Goal: Information Seeking & Learning: Compare options

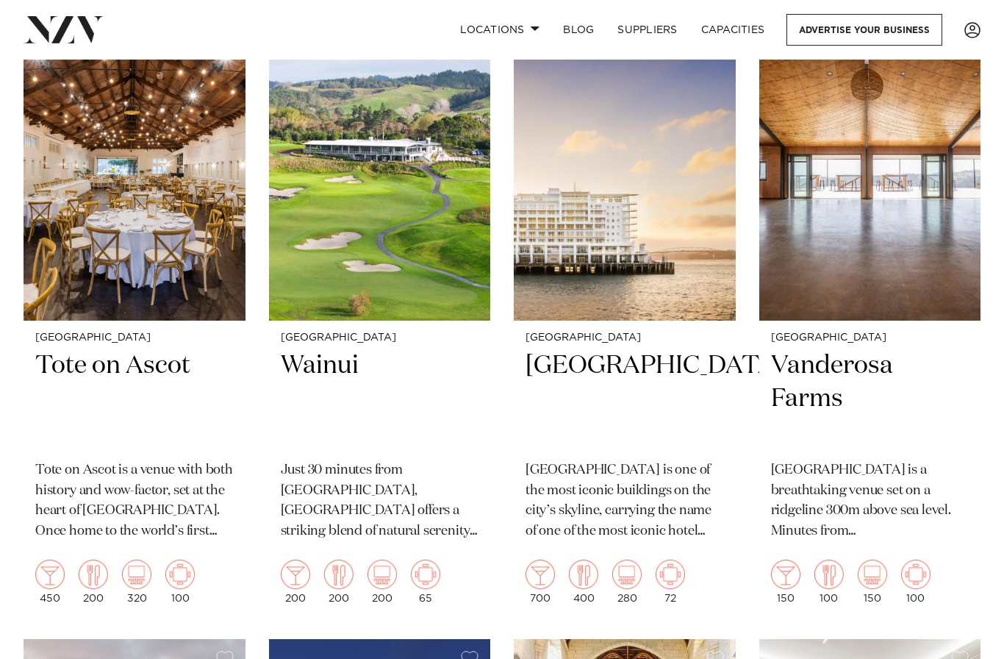
scroll to position [1867, 0]
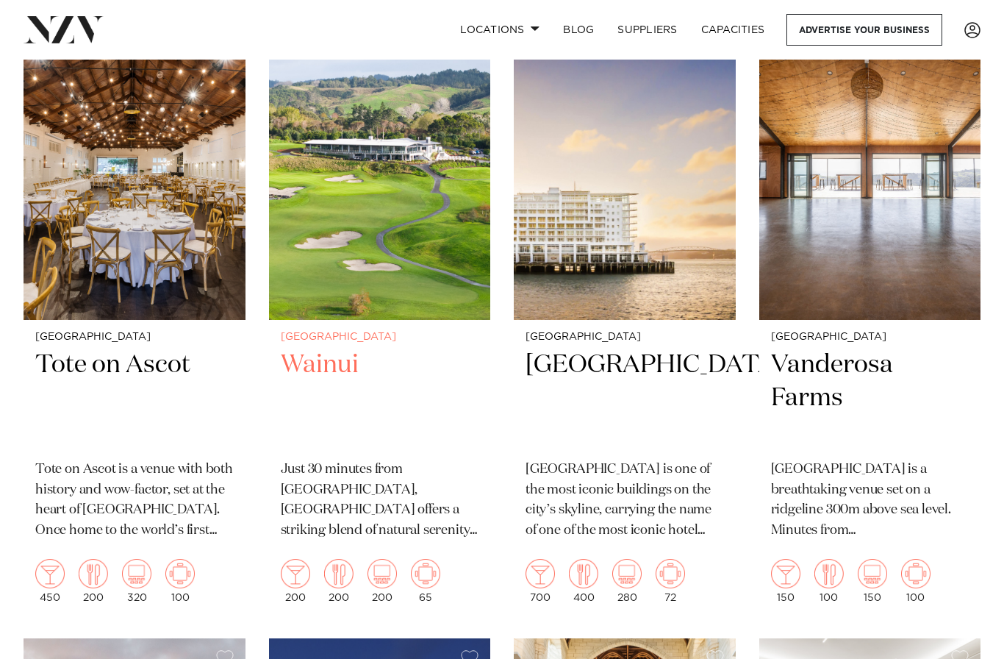
click at [312, 238] on img at bounding box center [380, 171] width 222 height 297
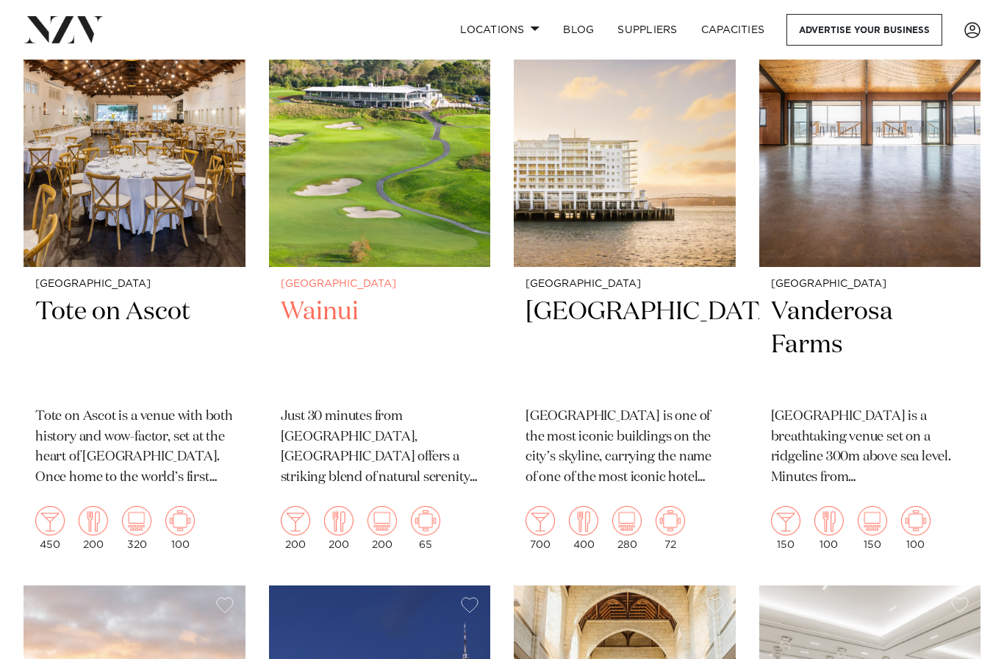
click at [332, 302] on h2 "Wainui" at bounding box center [380, 345] width 198 height 99
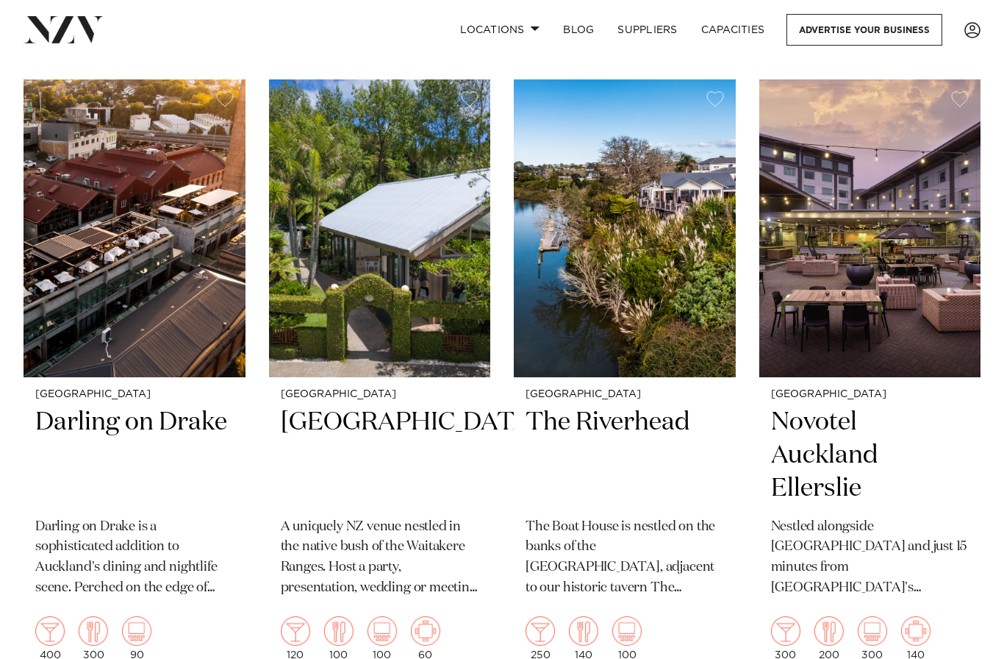
scroll to position [3694, 0]
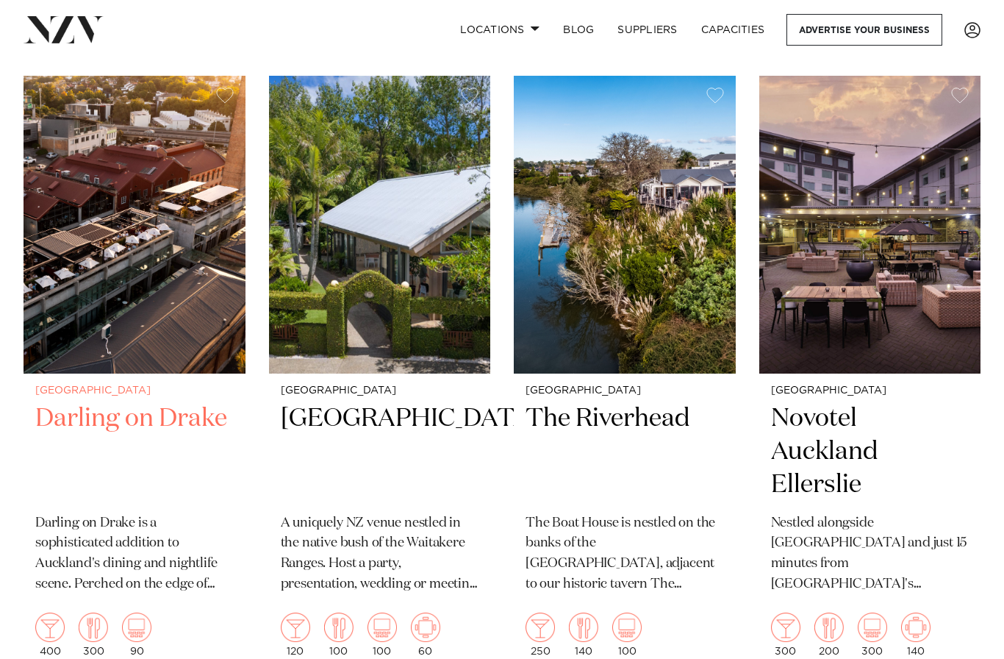
click at [62, 402] on h2 "Darling on Drake" at bounding box center [134, 451] width 198 height 99
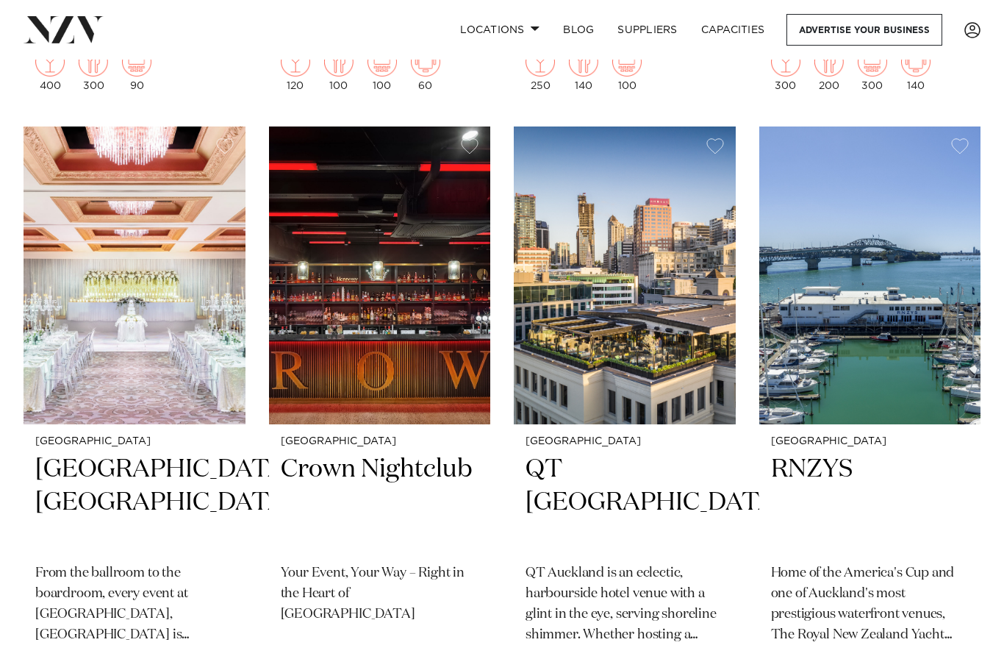
scroll to position [4262, 0]
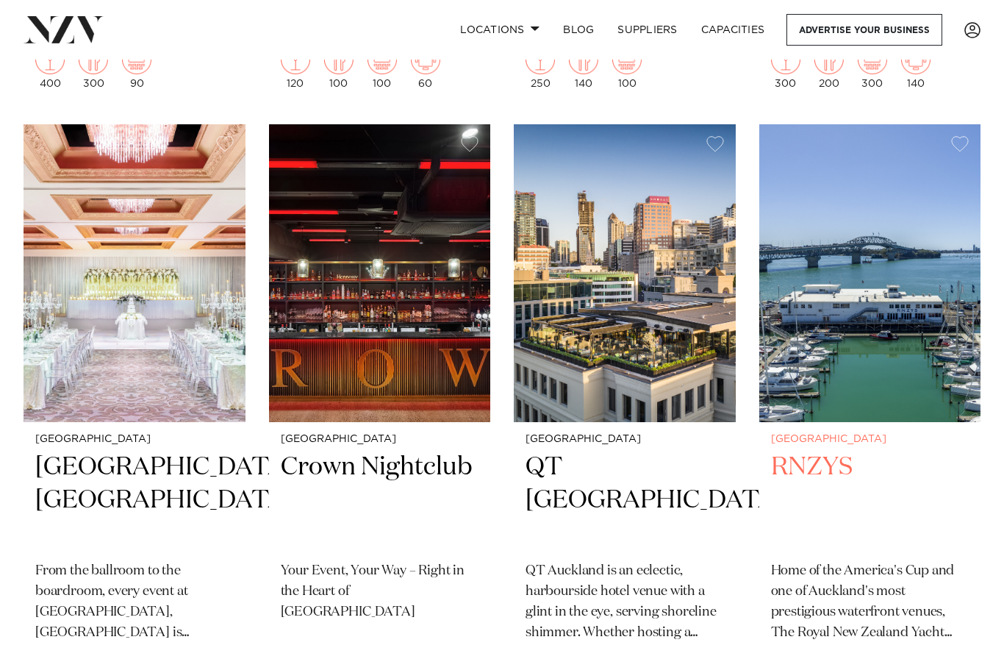
click at [837, 451] on h2 "RNZYS" at bounding box center [870, 500] width 198 height 99
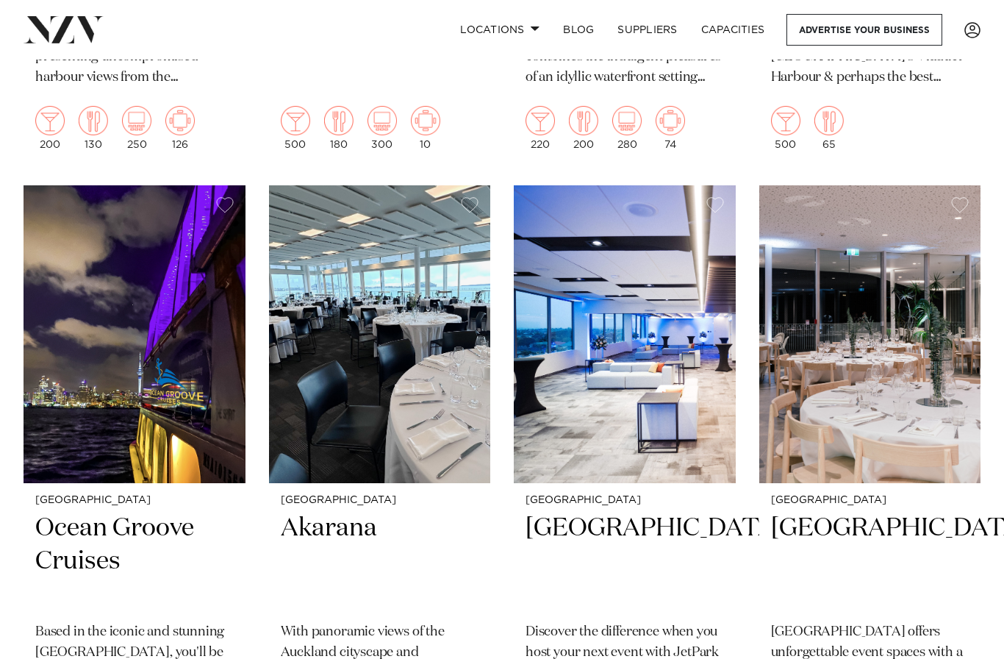
scroll to position [6076, 0]
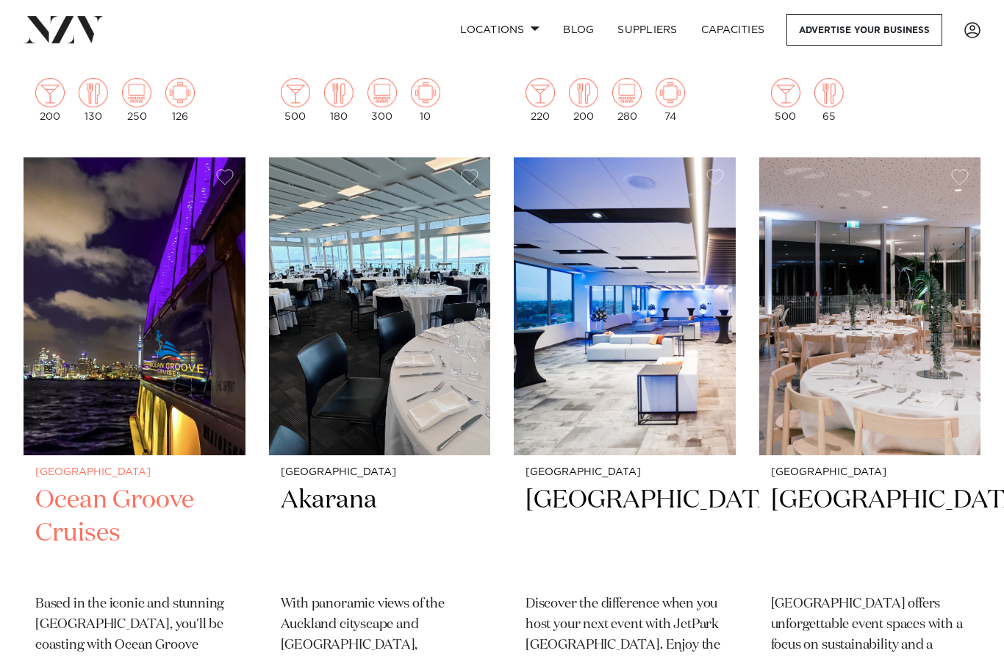
click at [51, 484] on h2 "Ocean Groove Cruises" at bounding box center [134, 533] width 198 height 99
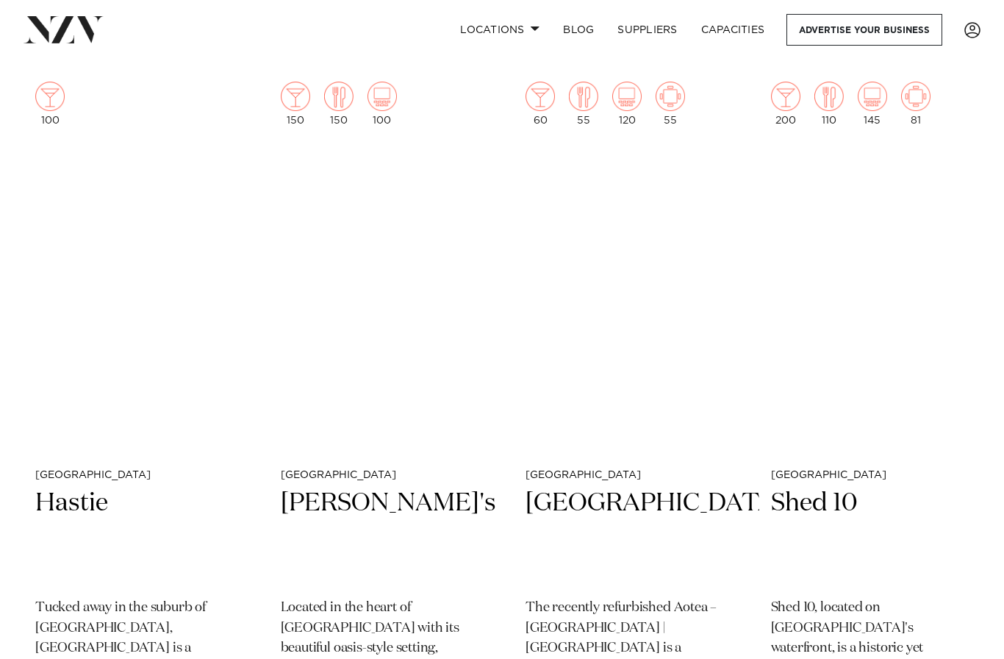
scroll to position [7304, 0]
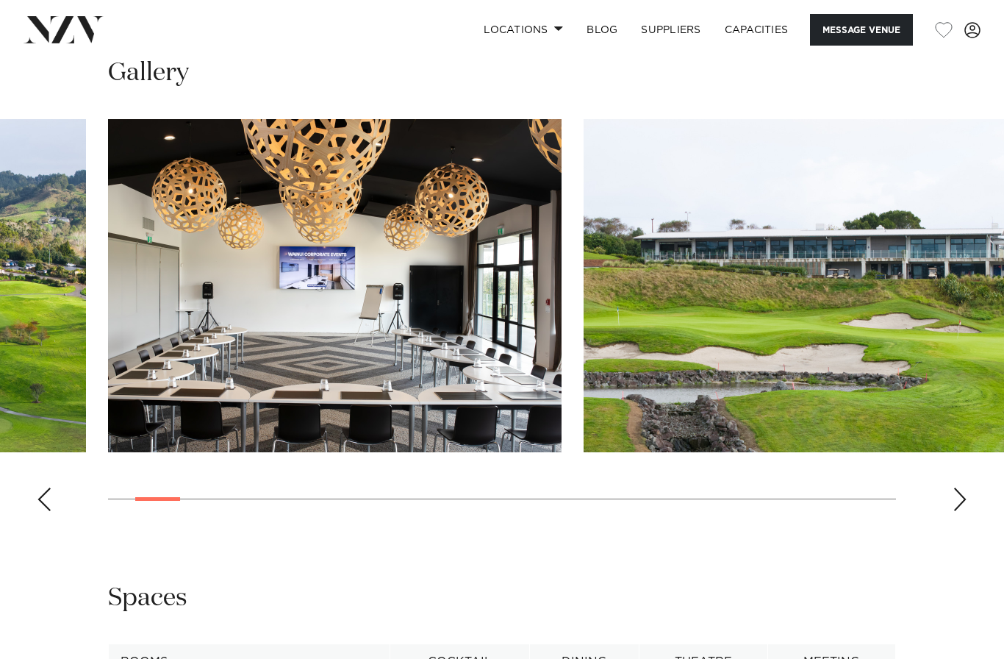
scroll to position [1359, 0]
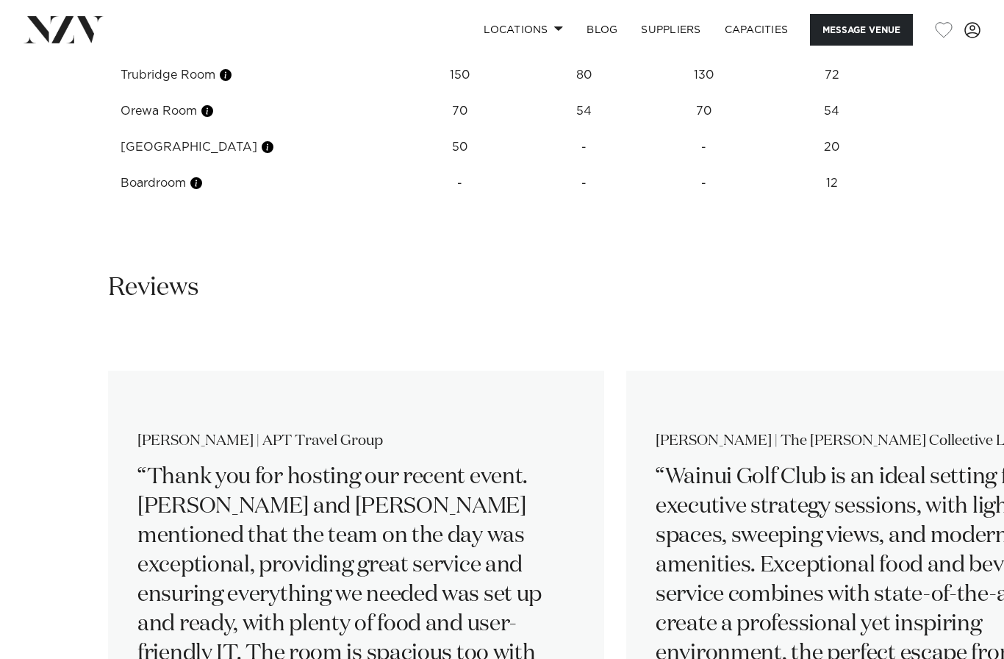
scroll to position [2039, 0]
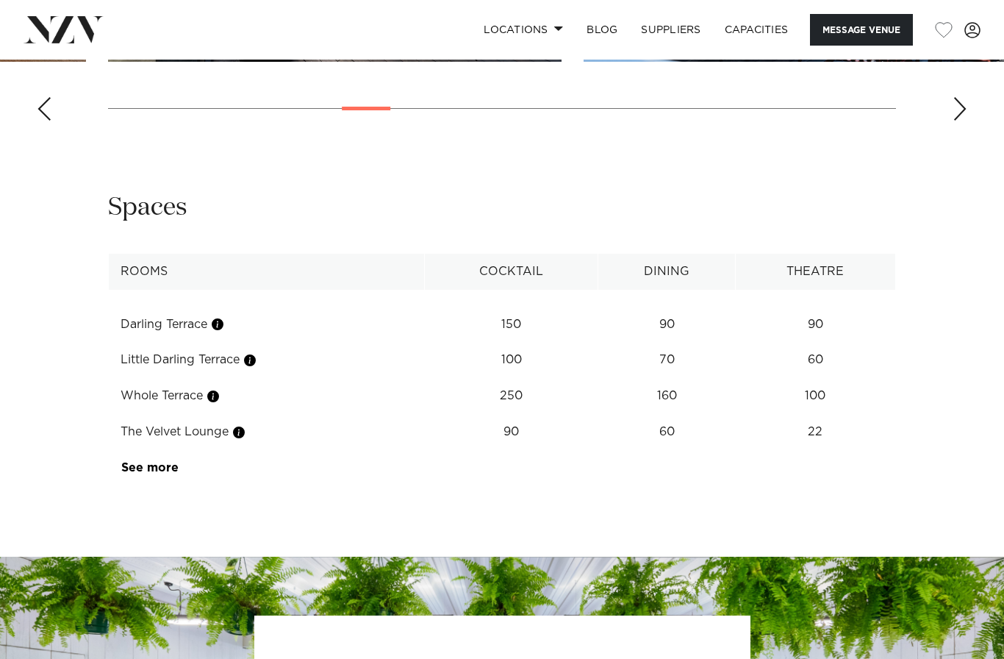
scroll to position [1764, 0]
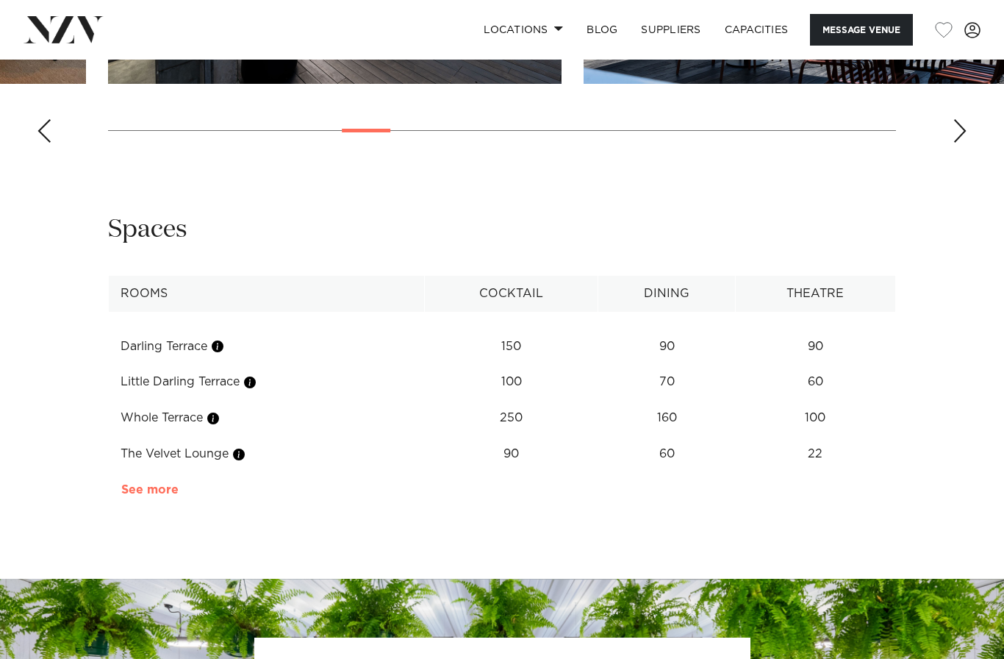
click at [139, 484] on link "See more" at bounding box center [178, 490] width 115 height 12
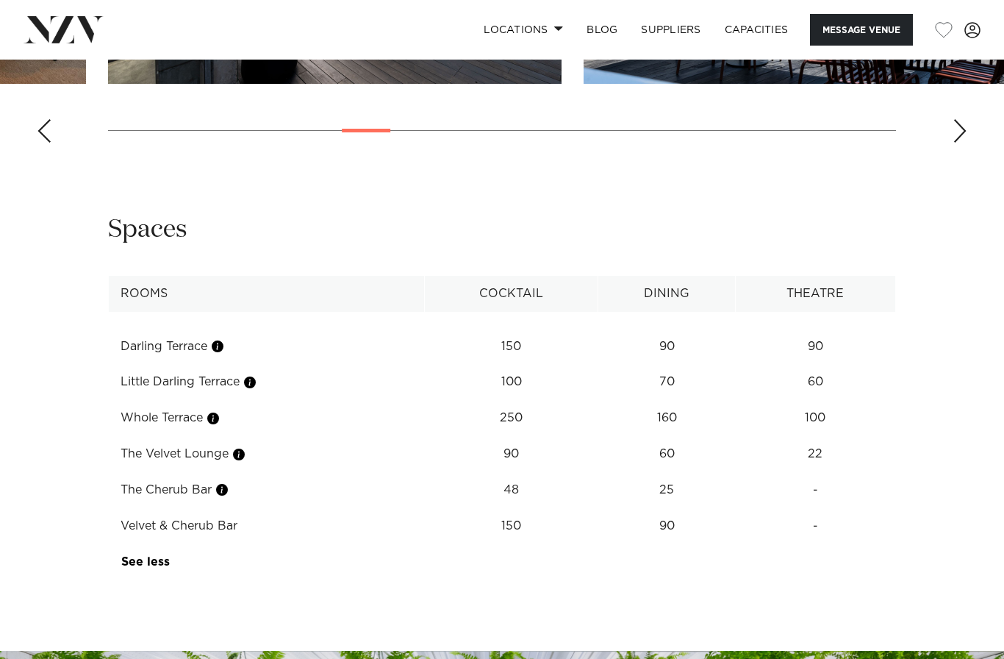
click at [221, 411] on button "button" at bounding box center [213, 418] width 15 height 15
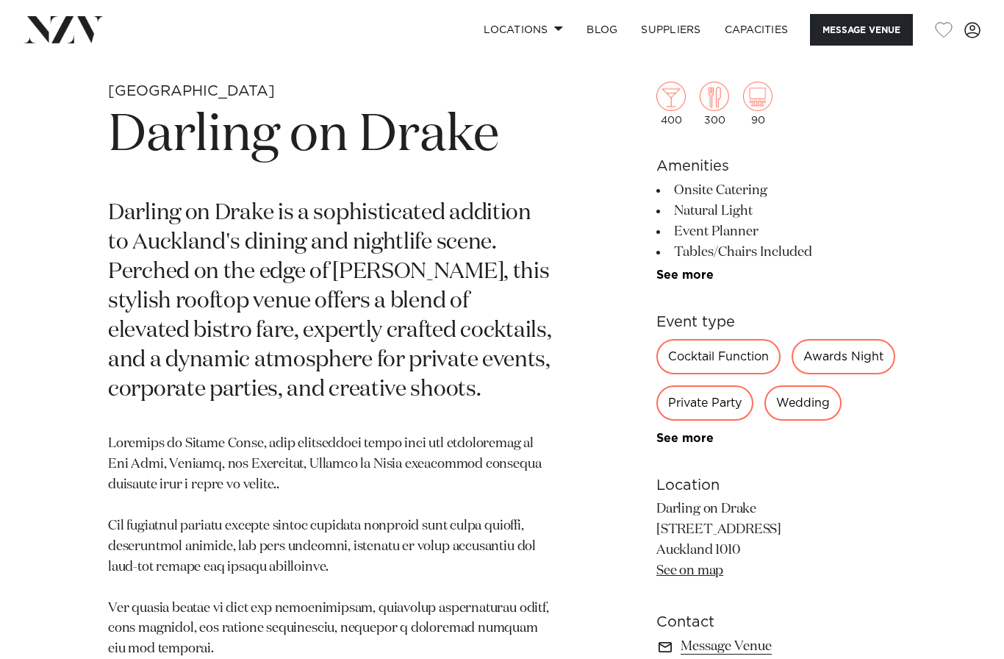
scroll to position [509, 0]
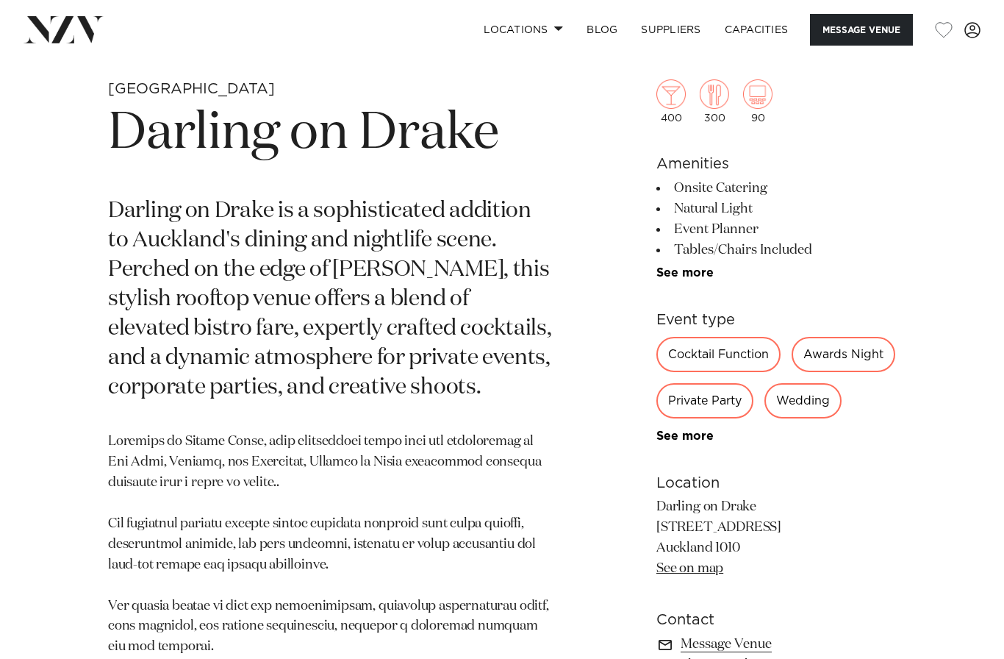
click at [765, 418] on div "Wedding" at bounding box center [803, 400] width 77 height 35
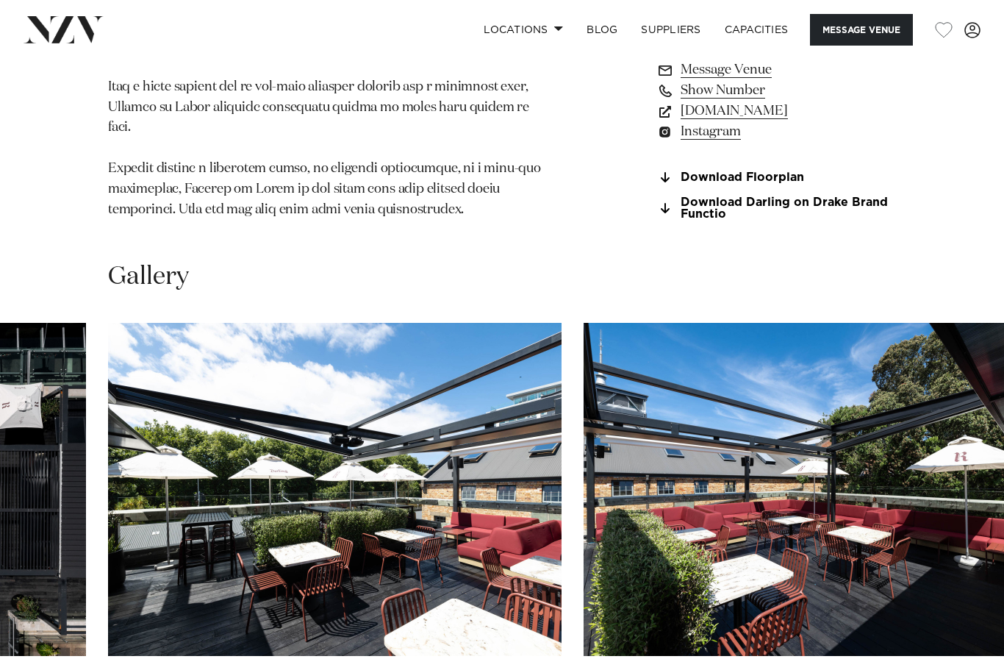
scroll to position [1188, 0]
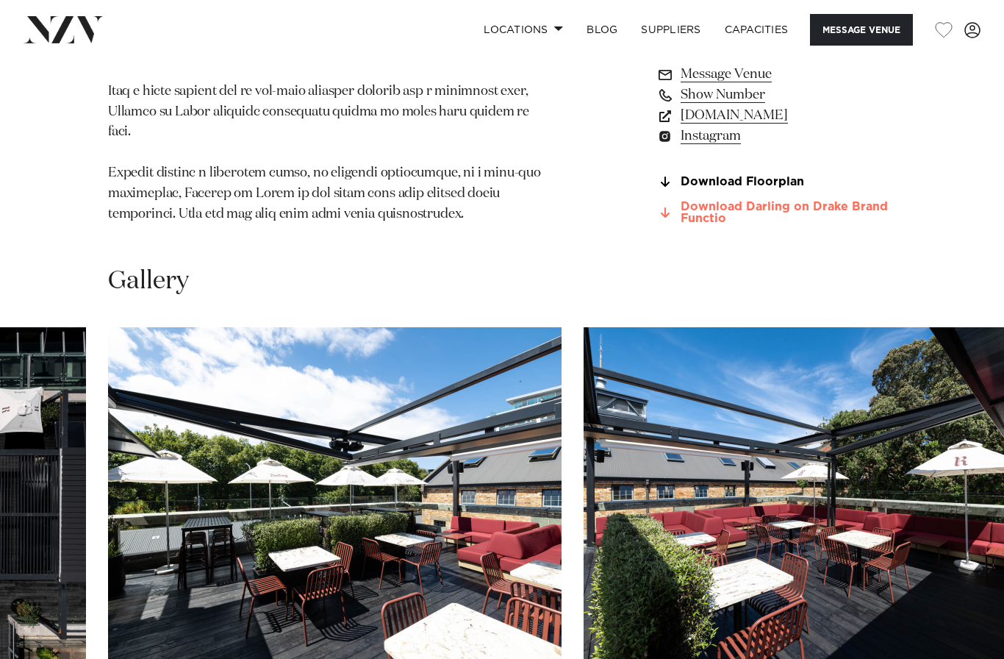
click at [860, 200] on link "Download Darling on Drake Brand Functio" at bounding box center [777, 212] width 240 height 25
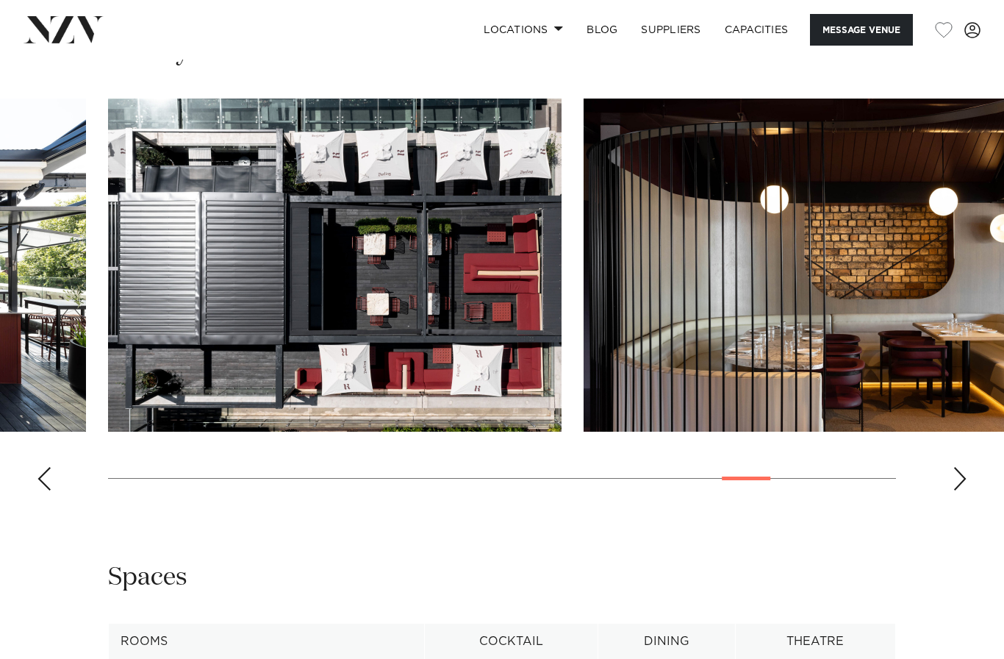
scroll to position [1407, 0]
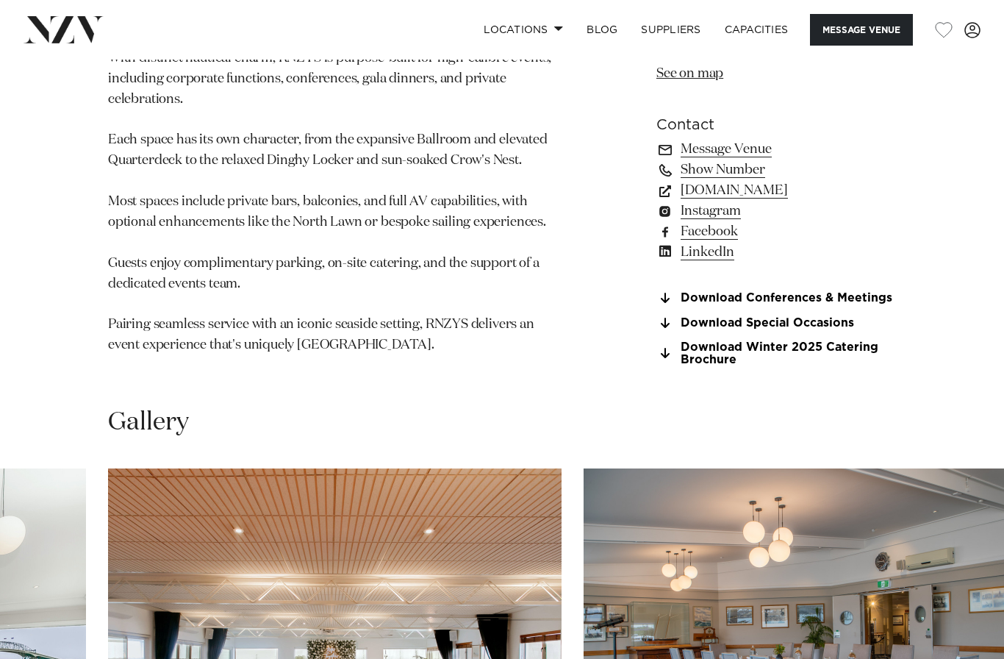
scroll to position [1028, 0]
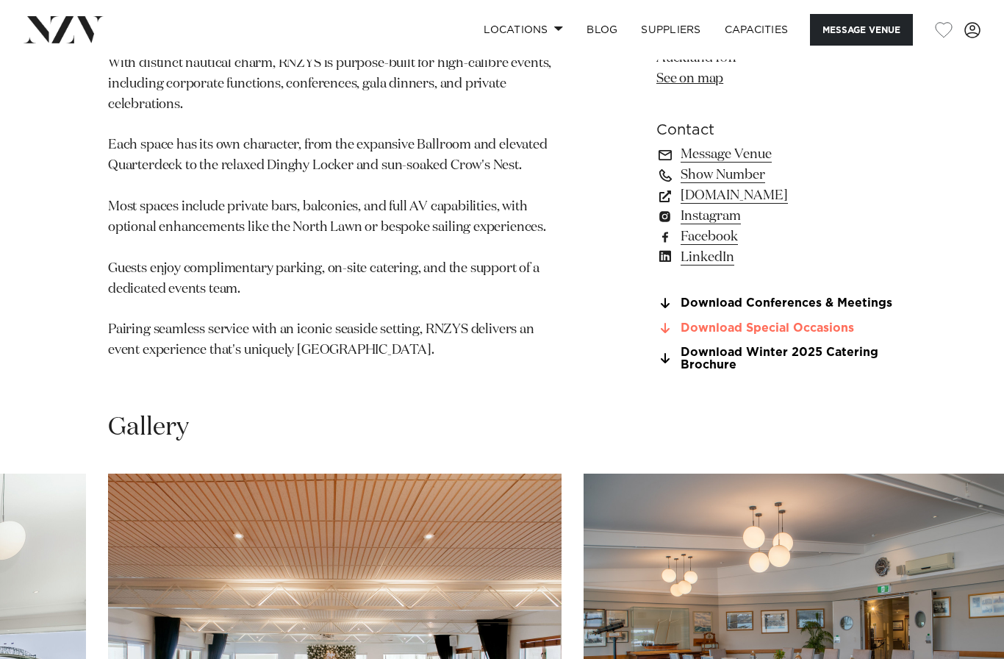
click at [820, 324] on link "Download Special Occasions" at bounding box center [777, 328] width 240 height 13
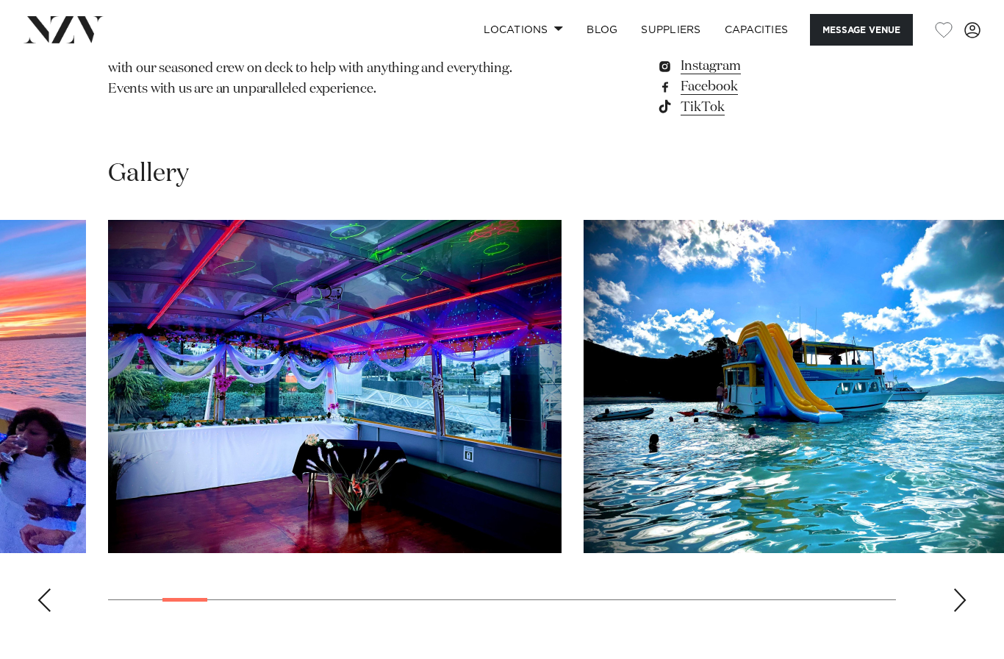
scroll to position [1176, 0]
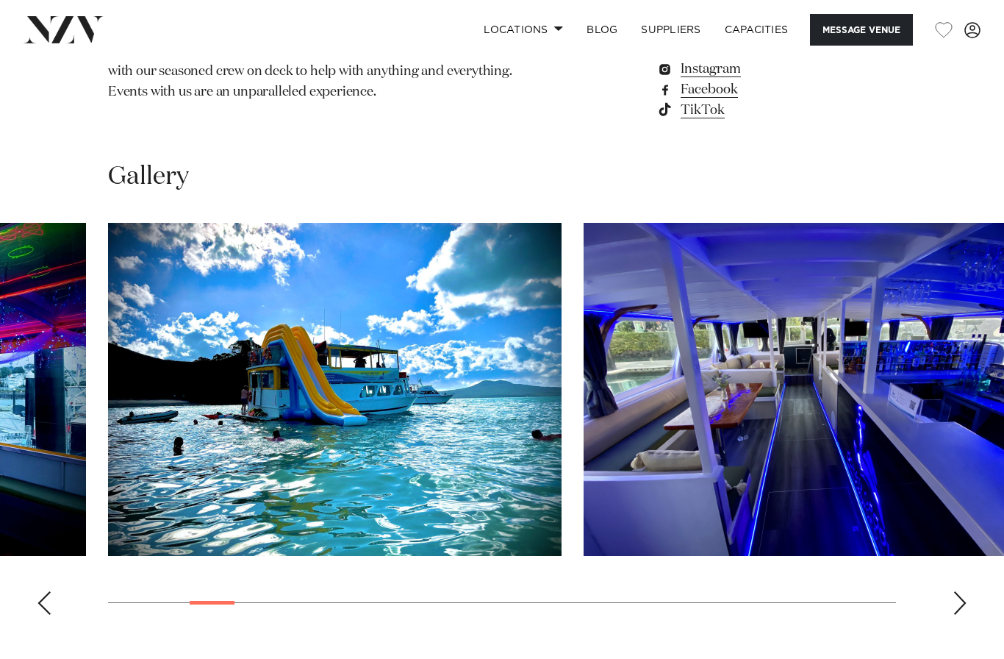
click at [955, 452] on img "5 / 29" at bounding box center [811, 389] width 454 height 333
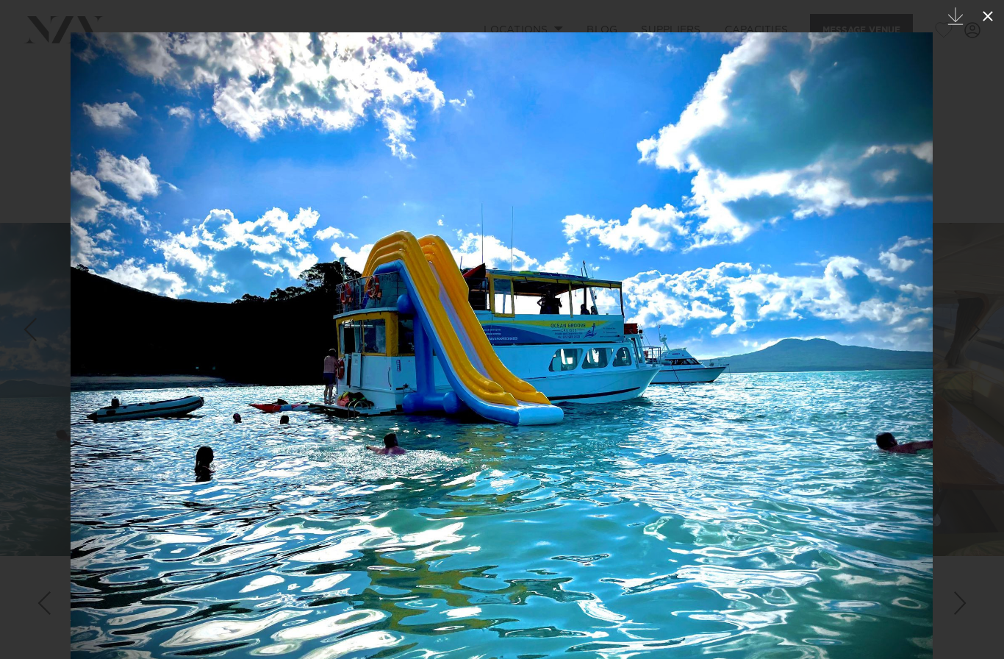
click at [981, 20] on icon at bounding box center [988, 16] width 18 height 18
